Goal: Transaction & Acquisition: Purchase product/service

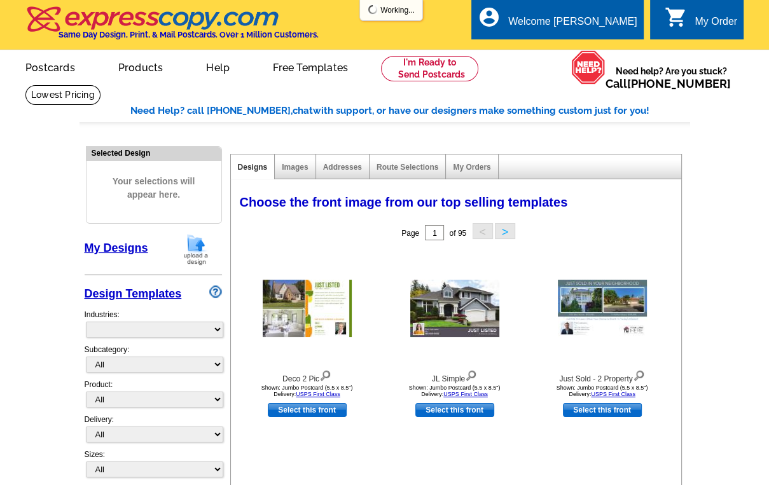
select select "785"
click at [193, 254] on img at bounding box center [195, 249] width 33 height 32
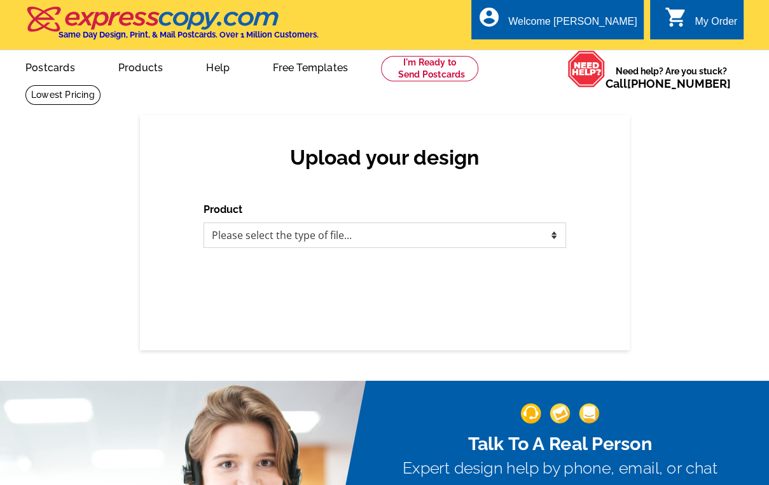
click at [312, 233] on select "Please select the type of file... Postcards Business Cards Letters and flyers G…" at bounding box center [384, 235] width 362 height 25
select select "1"
click at [203, 223] on select "Please select the type of file... Postcards Business Cards Letters and flyers G…" at bounding box center [384, 235] width 362 height 25
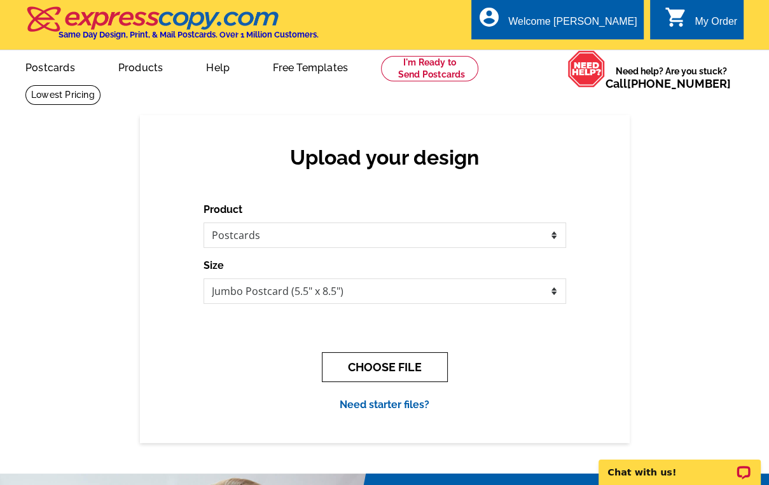
click at [392, 366] on button "CHOOSE FILE" at bounding box center [385, 367] width 126 height 30
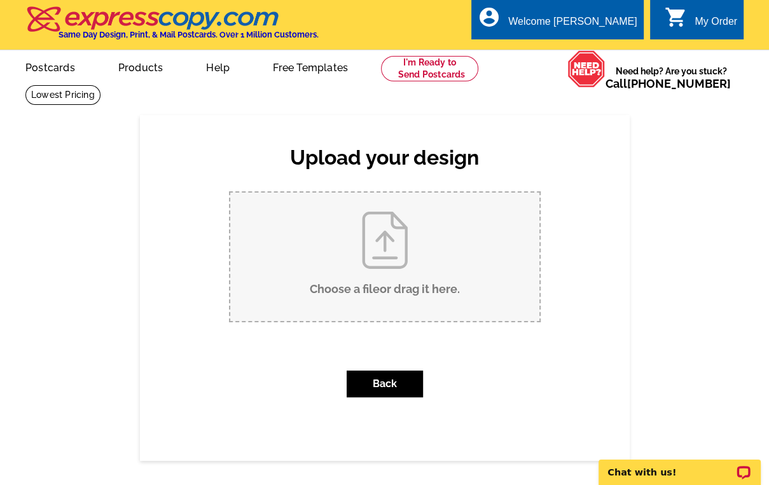
click at [409, 268] on input "Choose a file or drag it here ." at bounding box center [384, 257] width 309 height 128
type input "C:\fakepath\Just Sold TEMPLATE waterfront.pub"
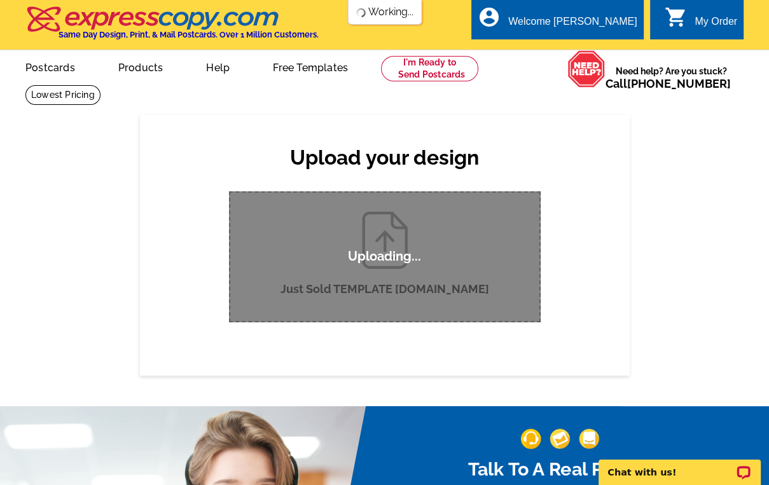
click at [393, 274] on div "Uploading..." at bounding box center [385, 256] width 312 height 131
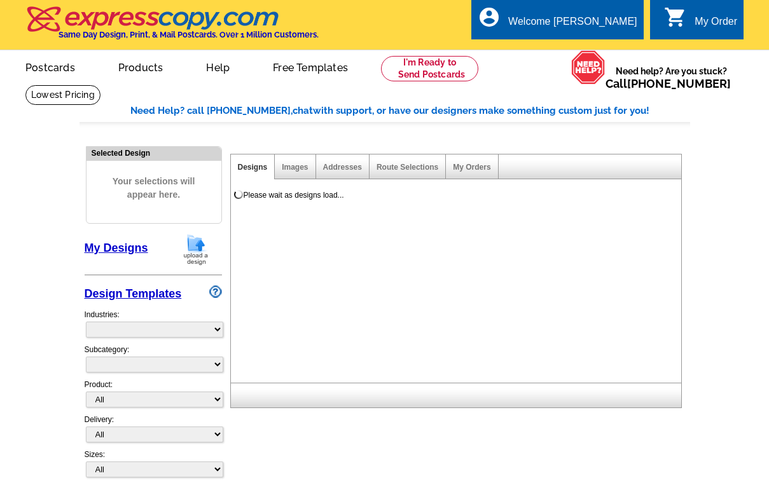
select select
select select "785"
click at [199, 255] on img at bounding box center [195, 249] width 33 height 32
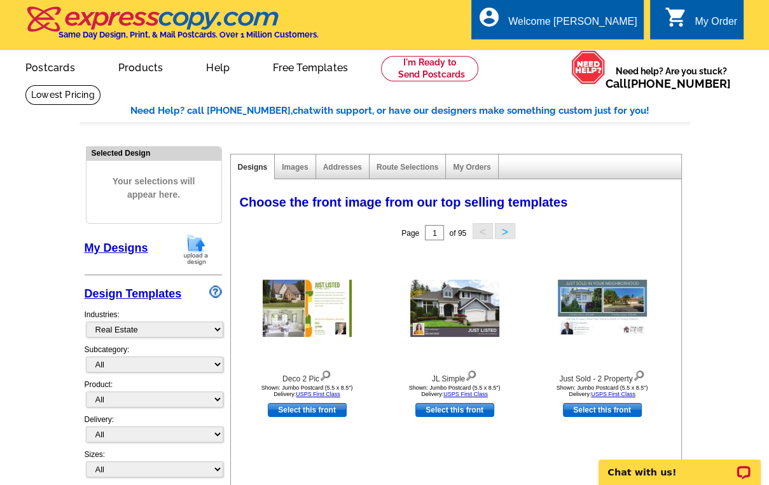
click at [186, 252] on img at bounding box center [195, 249] width 33 height 32
click at [193, 252] on img at bounding box center [195, 249] width 33 height 32
click at [196, 250] on img at bounding box center [195, 249] width 33 height 32
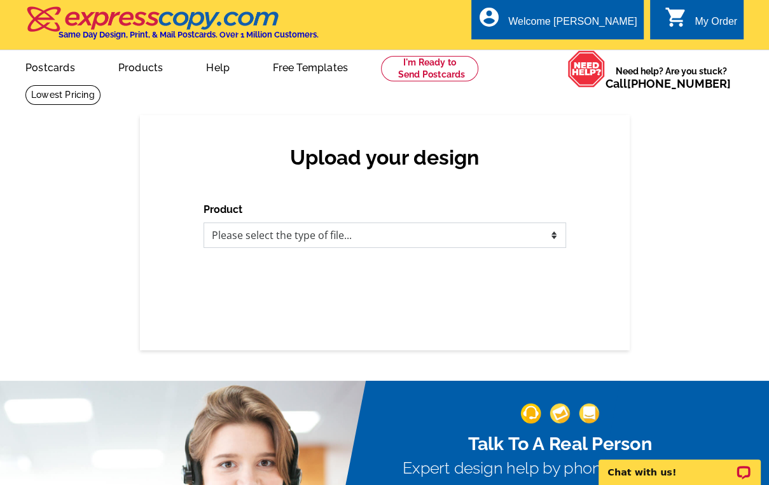
drag, startPoint x: 0, startPoint y: 0, endPoint x: 519, endPoint y: 242, distance: 573.1
click at [519, 242] on select "Please select the type of file... Postcards Business Cards Letters and flyers G…" at bounding box center [384, 235] width 362 height 25
select select "1"
click at [203, 223] on select "Please select the type of file... Postcards Business Cards Letters and flyers G…" at bounding box center [384, 235] width 362 height 25
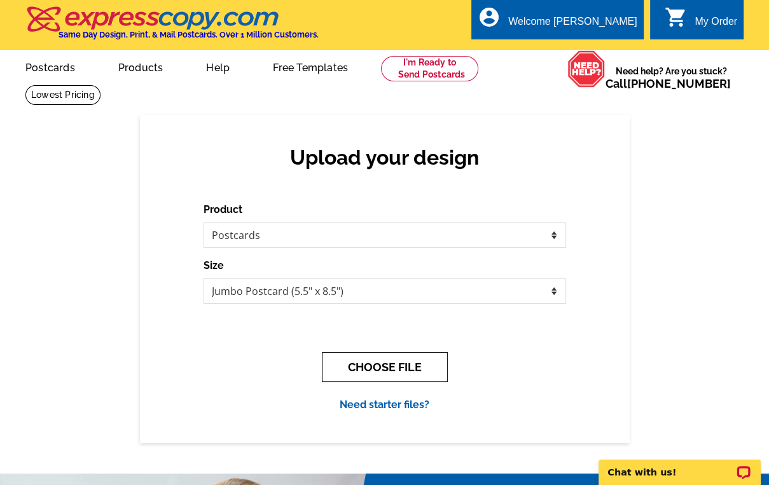
click at [383, 374] on button "CHOOSE FILE" at bounding box center [385, 367] width 126 height 30
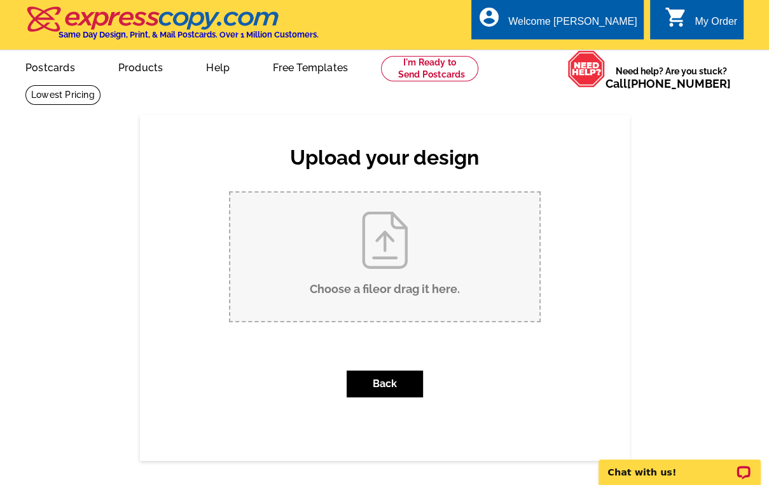
click at [421, 281] on input "Choose a file or drag it here ." at bounding box center [384, 257] width 309 height 128
type input "C:\fakepath\Just Sold 28340 Dhein Road.tif"
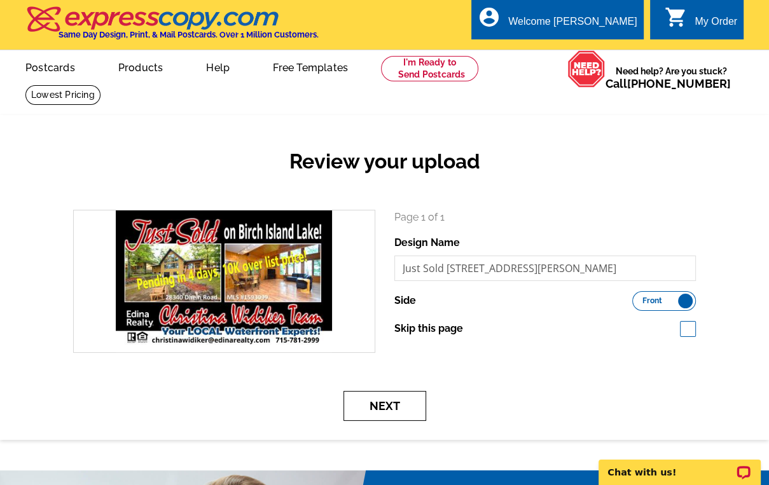
click at [391, 402] on button "Next" at bounding box center [384, 406] width 83 height 30
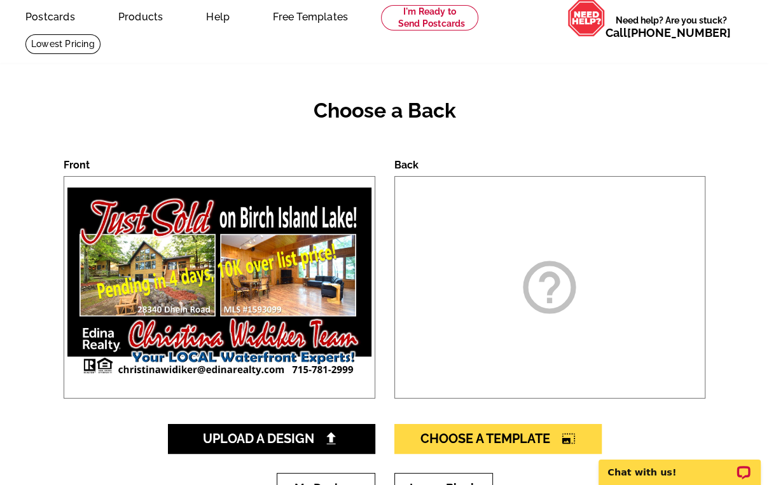
scroll to position [102, 0]
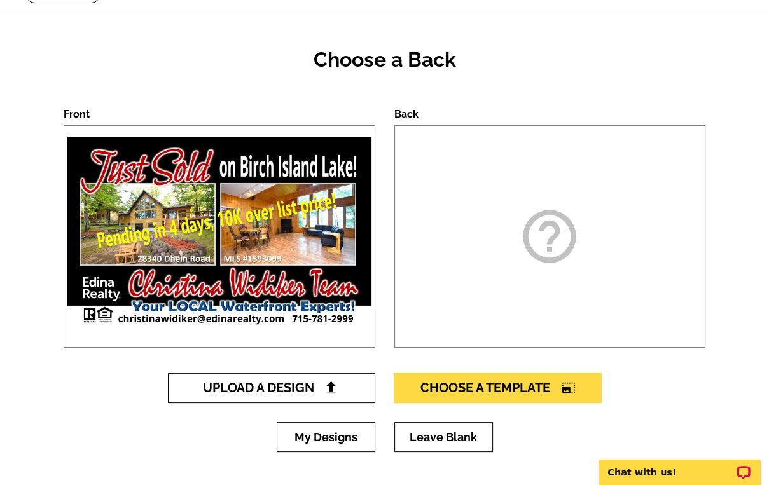
click at [307, 390] on span "Upload A Design" at bounding box center [271, 387] width 137 height 15
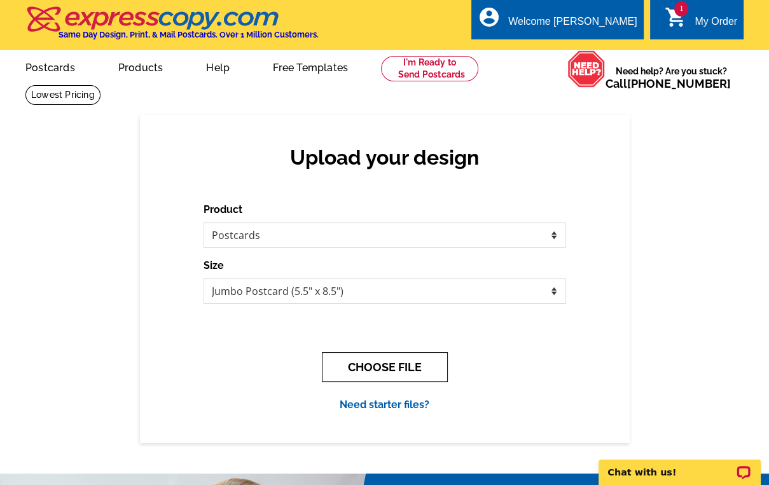
click at [389, 359] on button "CHOOSE FILE" at bounding box center [385, 367] width 126 height 30
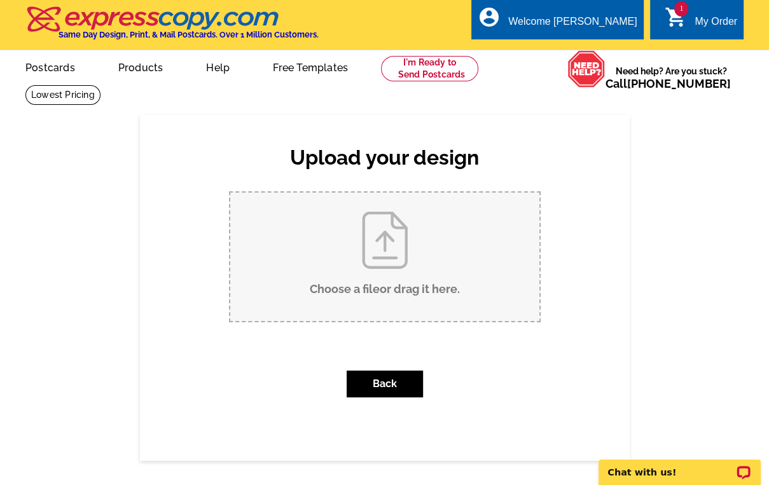
click at [385, 273] on input "Choose a file or drag it here ." at bounding box center [384, 257] width 309 height 128
type input "C:\fakepath\Just Sold Generic Back.pdf"
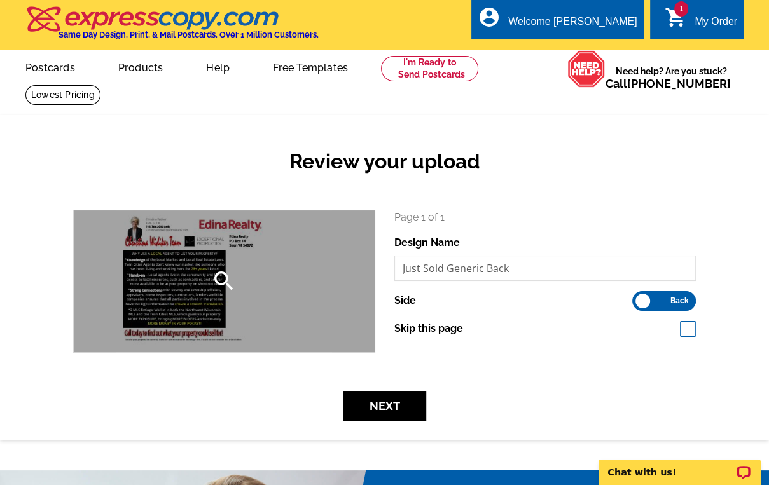
click at [198, 298] on div "search" at bounding box center [224, 281] width 301 height 142
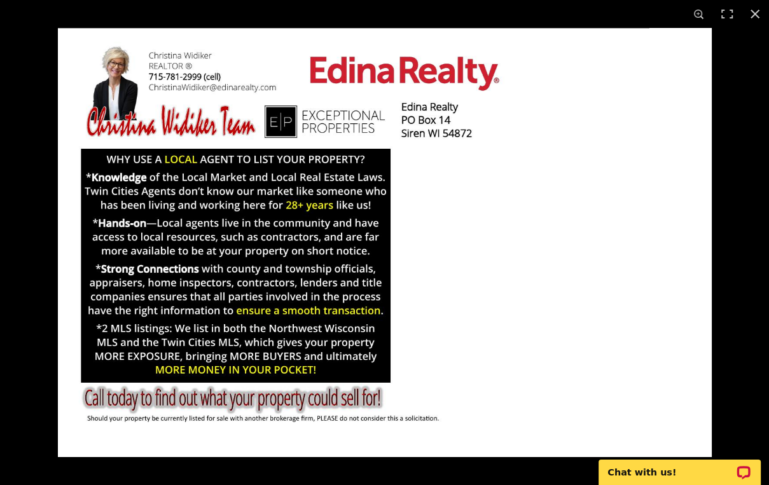
click at [510, 308] on img at bounding box center [385, 242] width 654 height 429
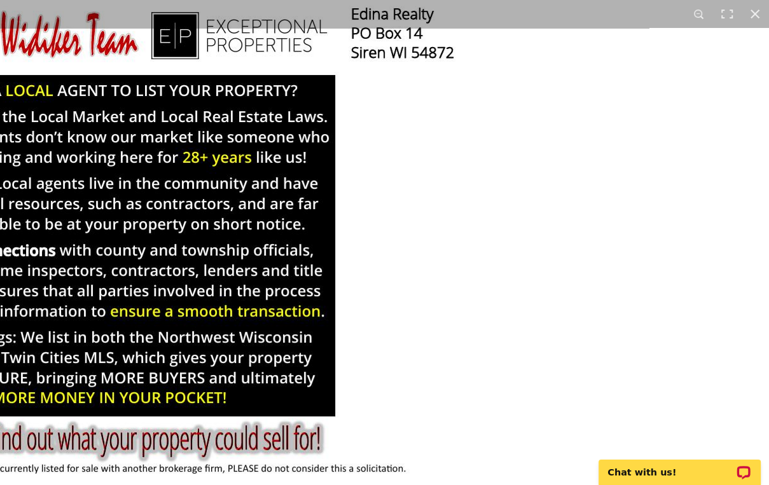
click at [485, 313] on img at bounding box center [327, 212] width 954 height 626
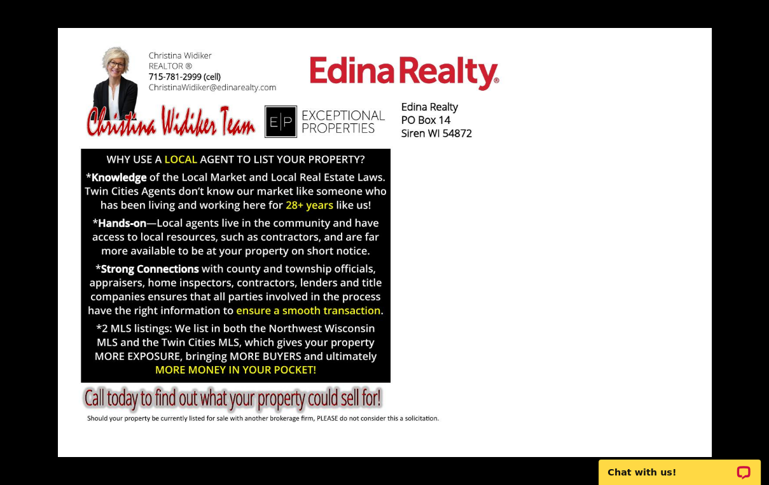
click at [760, 10] on button at bounding box center [755, 14] width 28 height 28
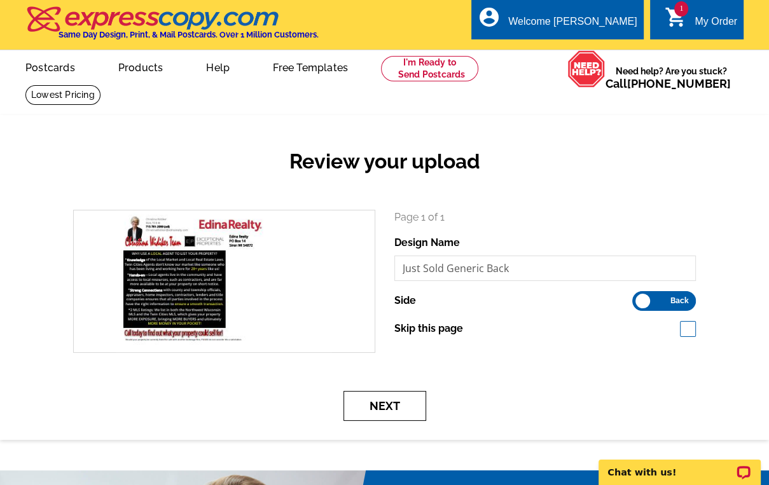
click at [390, 407] on button "Next" at bounding box center [384, 406] width 83 height 30
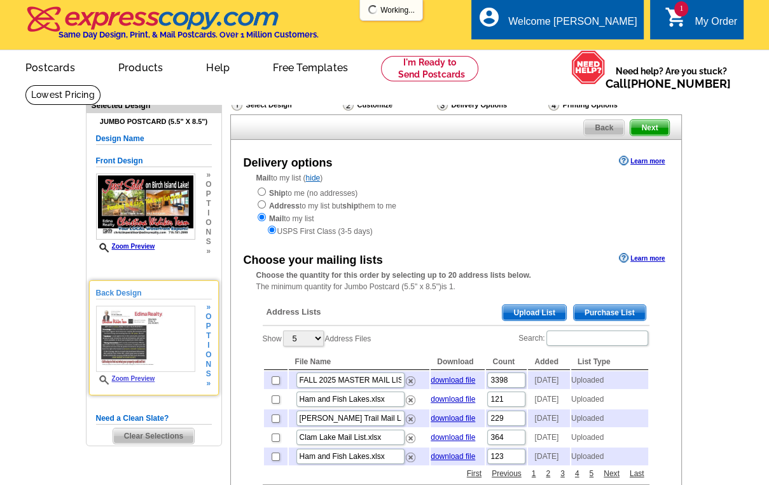
click at [141, 333] on img at bounding box center [145, 339] width 99 height 66
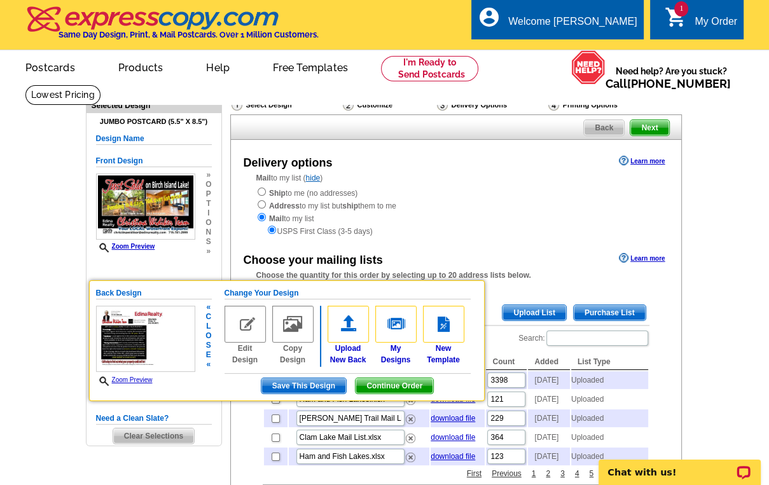
click at [121, 380] on link "Zoom Preview" at bounding box center [124, 379] width 57 height 7
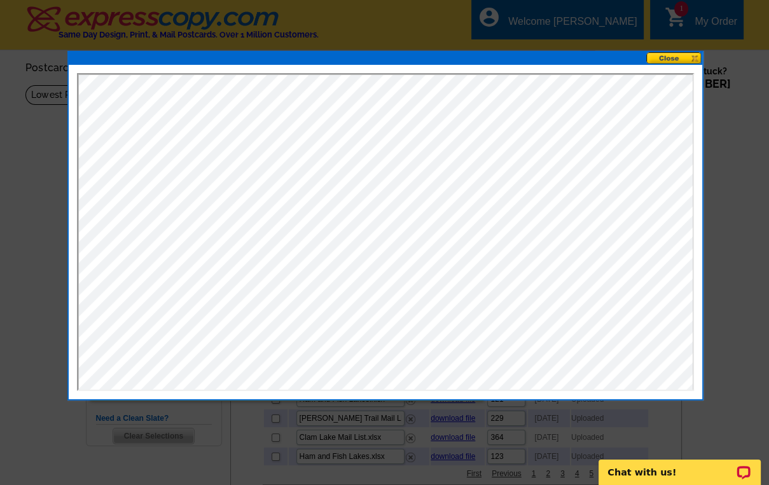
click at [683, 56] on button at bounding box center [674, 58] width 56 height 12
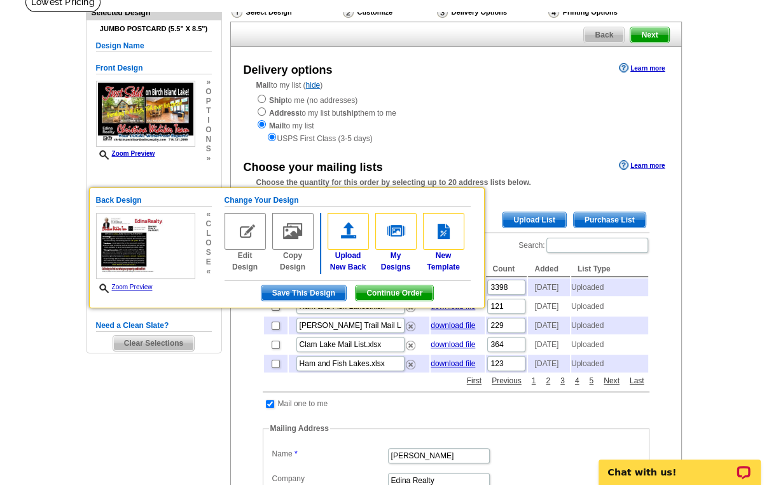
scroll to position [102, 0]
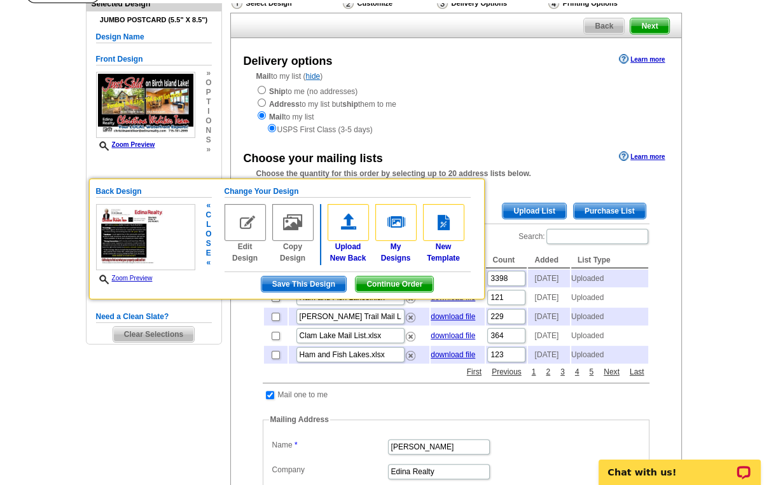
click at [398, 285] on span "Continue Order" at bounding box center [394, 284] width 78 height 15
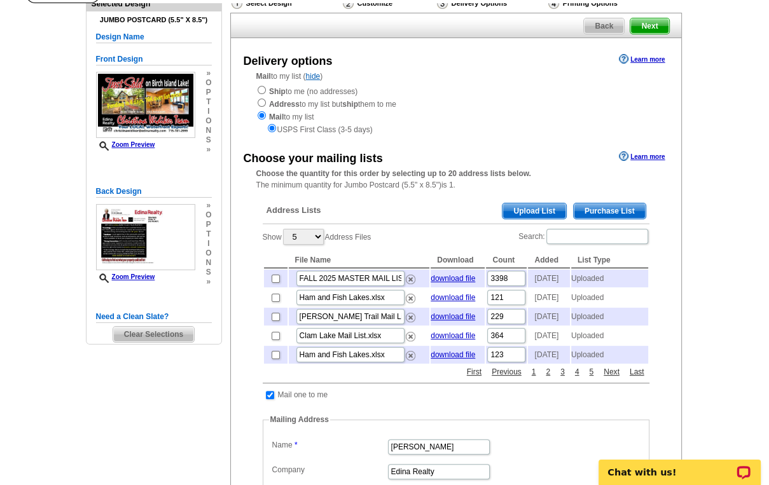
click at [530, 211] on span "Upload List" at bounding box center [533, 210] width 63 height 15
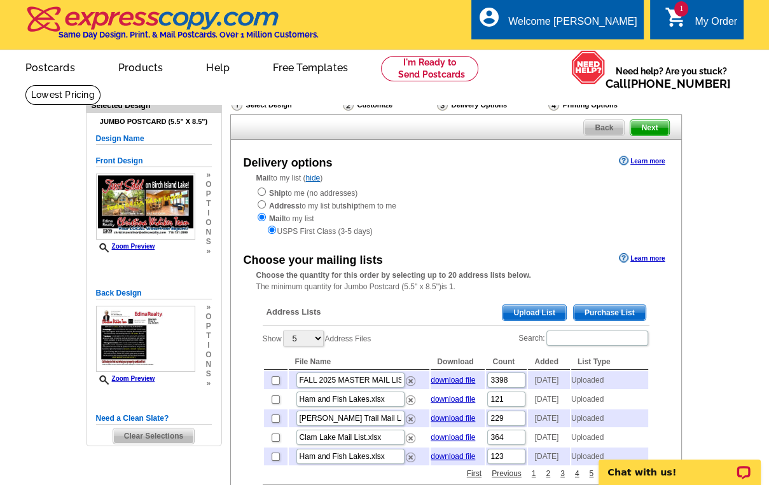
click at [532, 312] on span "Upload List" at bounding box center [533, 312] width 63 height 15
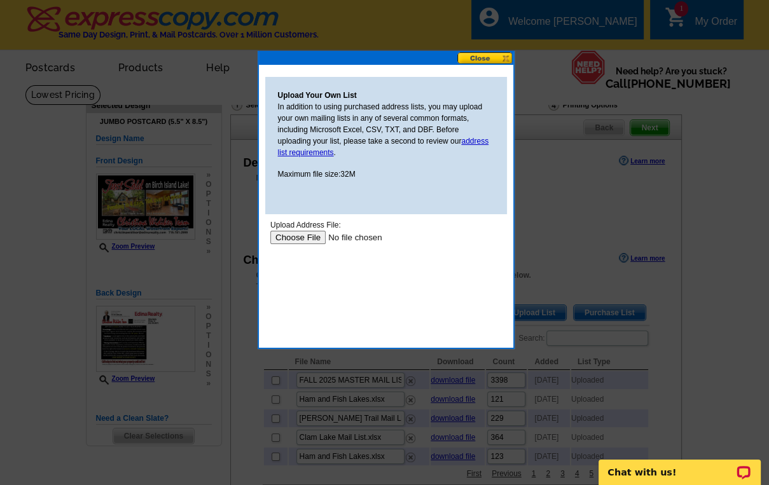
click at [282, 232] on input "file" at bounding box center [350, 237] width 161 height 13
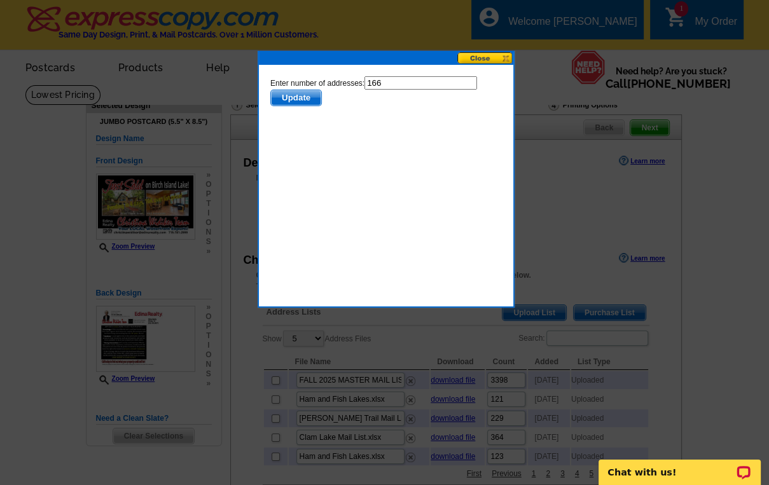
click at [284, 97] on span "Update" at bounding box center [295, 97] width 50 height 15
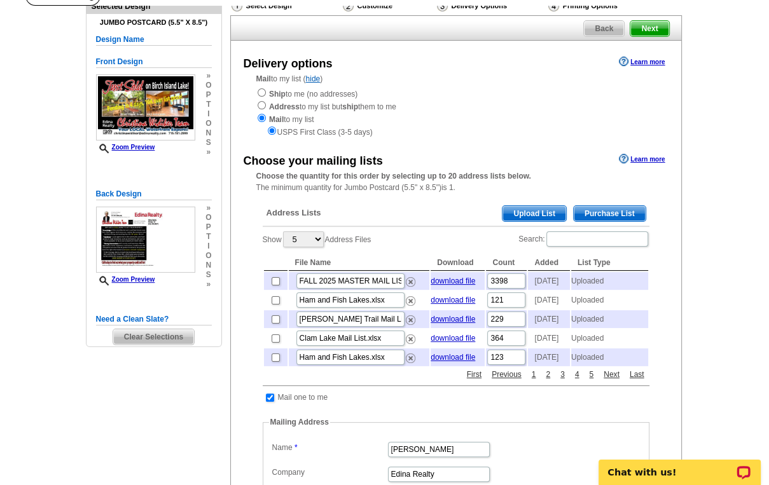
scroll to position [102, 0]
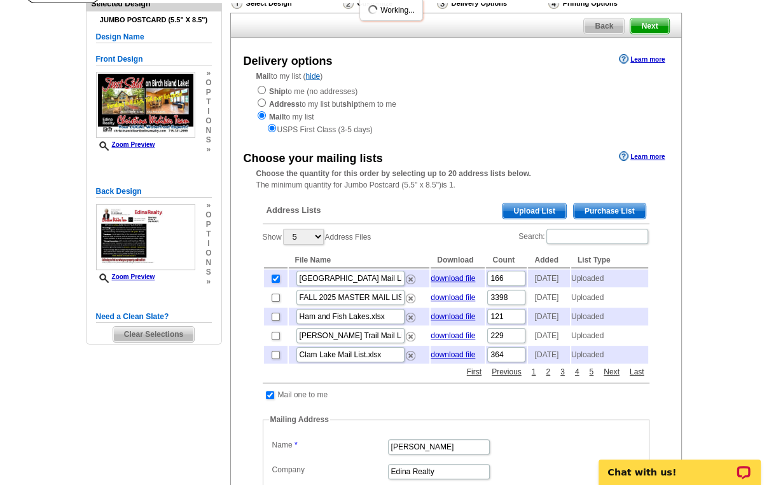
click at [270, 295] on td at bounding box center [276, 298] width 24 height 18
click at [273, 280] on input "checkbox" at bounding box center [275, 279] width 8 height 8
checkbox input "false"
click at [271, 399] on input "checkbox" at bounding box center [270, 395] width 8 height 8
checkbox input "false"
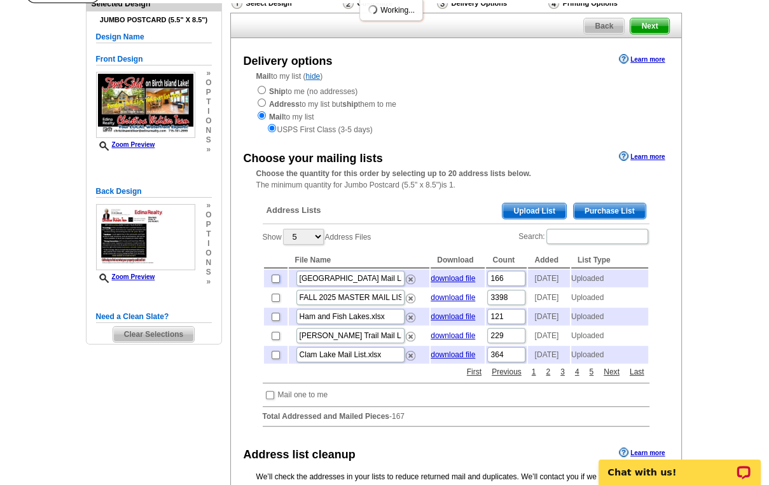
click at [272, 282] on input "checkbox" at bounding box center [275, 279] width 8 height 8
checkbox input "true"
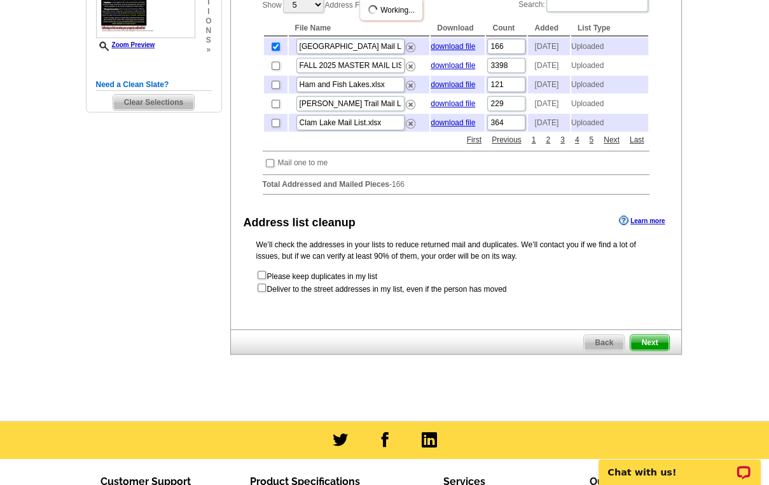
scroll to position [356, 0]
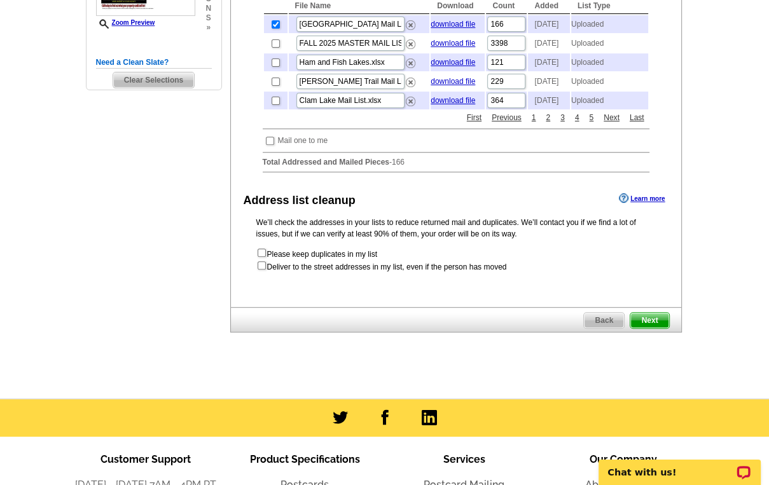
click at [649, 328] on span "Next" at bounding box center [649, 320] width 38 height 15
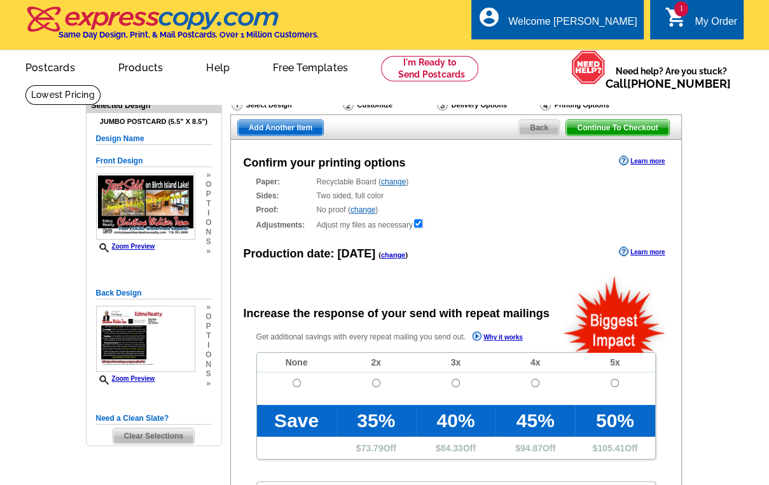
radio input "false"
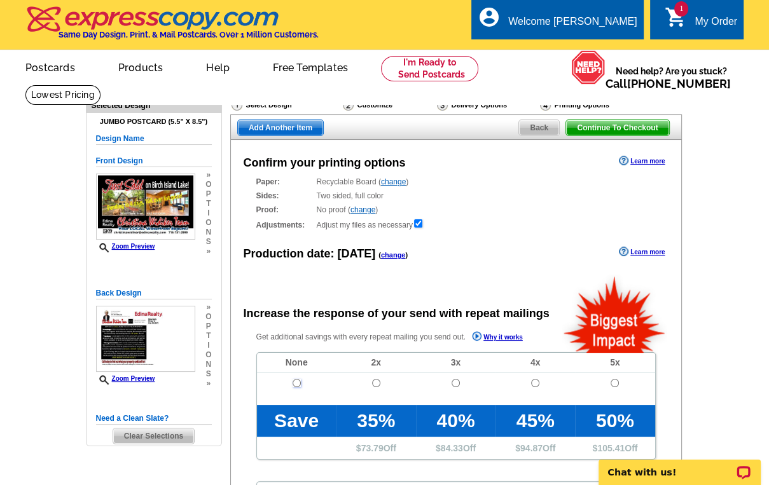
click at [299, 383] on input "radio" at bounding box center [296, 383] width 8 height 8
radio input "true"
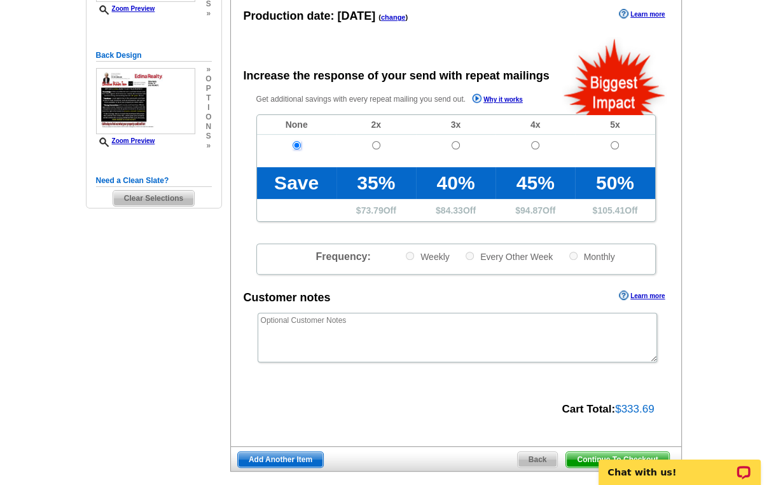
scroll to position [254, 0]
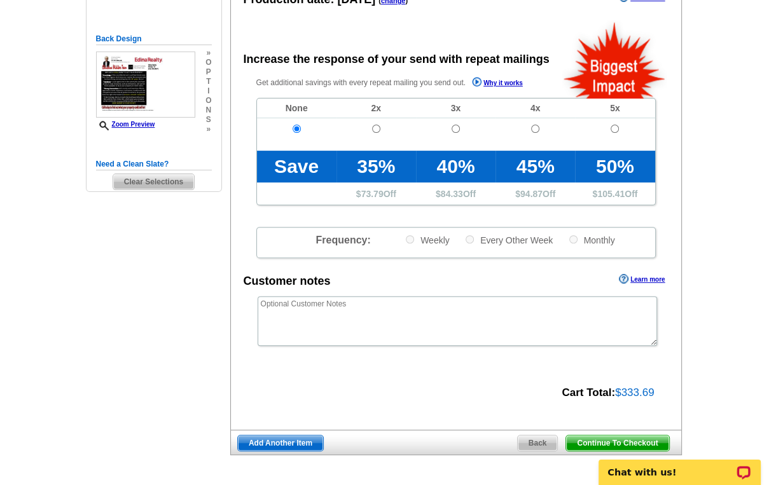
click at [612, 437] on span "Continue To Checkout" at bounding box center [617, 443] width 102 height 15
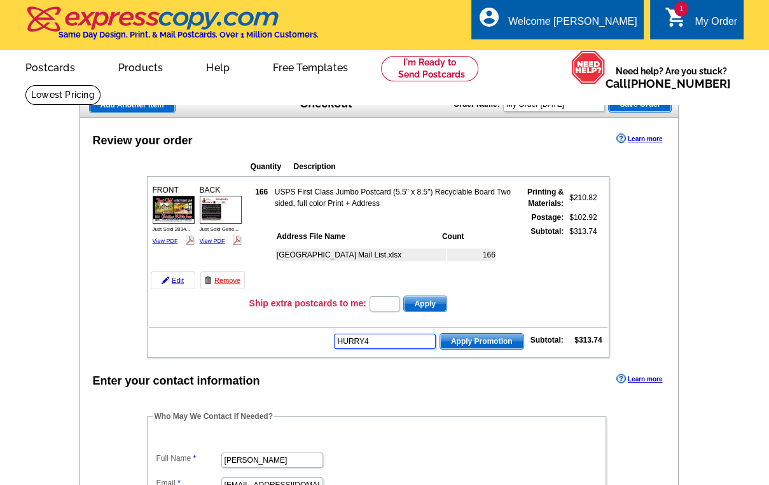
type input "HURRY40"
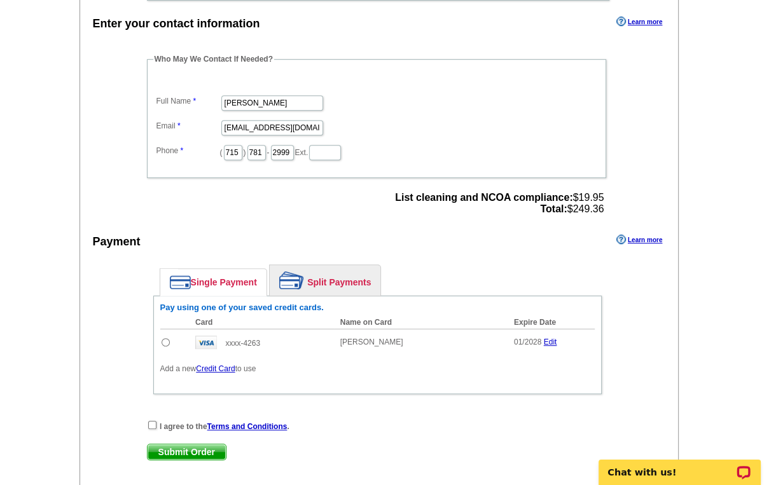
scroll to position [407, 0]
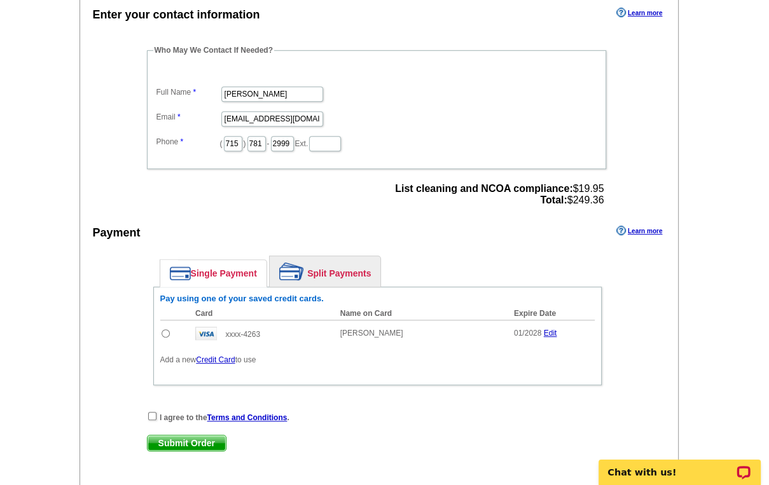
click at [165, 329] on input "radio" at bounding box center [165, 333] width 8 height 8
radio input "true"
click at [149, 412] on input "checkbox" at bounding box center [152, 416] width 8 height 8
checkbox input "true"
click at [200, 436] on span "Submit Order" at bounding box center [187, 443] width 78 height 15
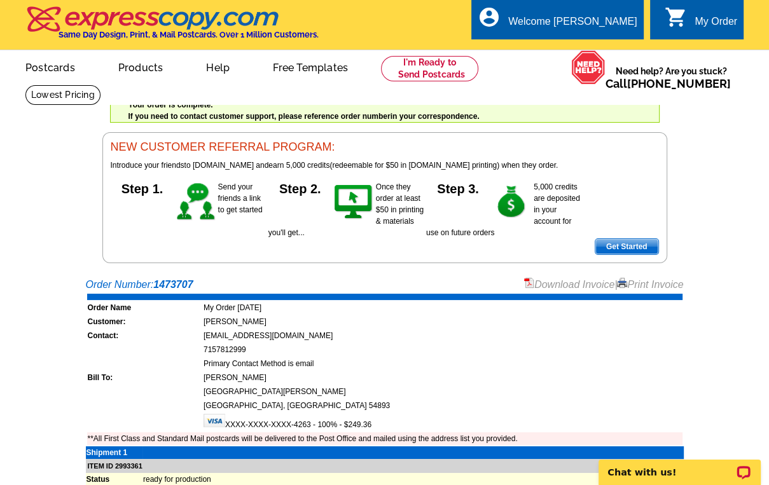
click at [639, 287] on link "Print Invoice" at bounding box center [650, 284] width 66 height 11
